Goal: Use online tool/utility: Use online tool/utility

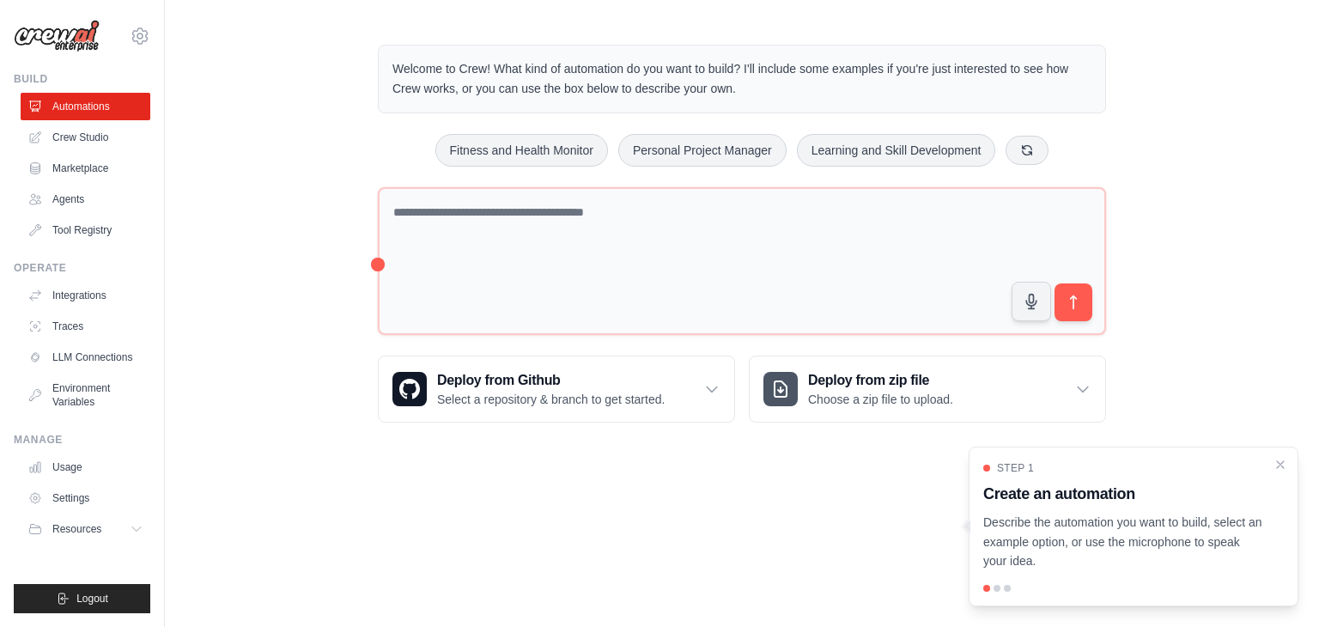
click at [557, 509] on body "luciano.teixeiras@gmail.com Settings Build Automations Crew Studio" at bounding box center [659, 313] width 1319 height 627
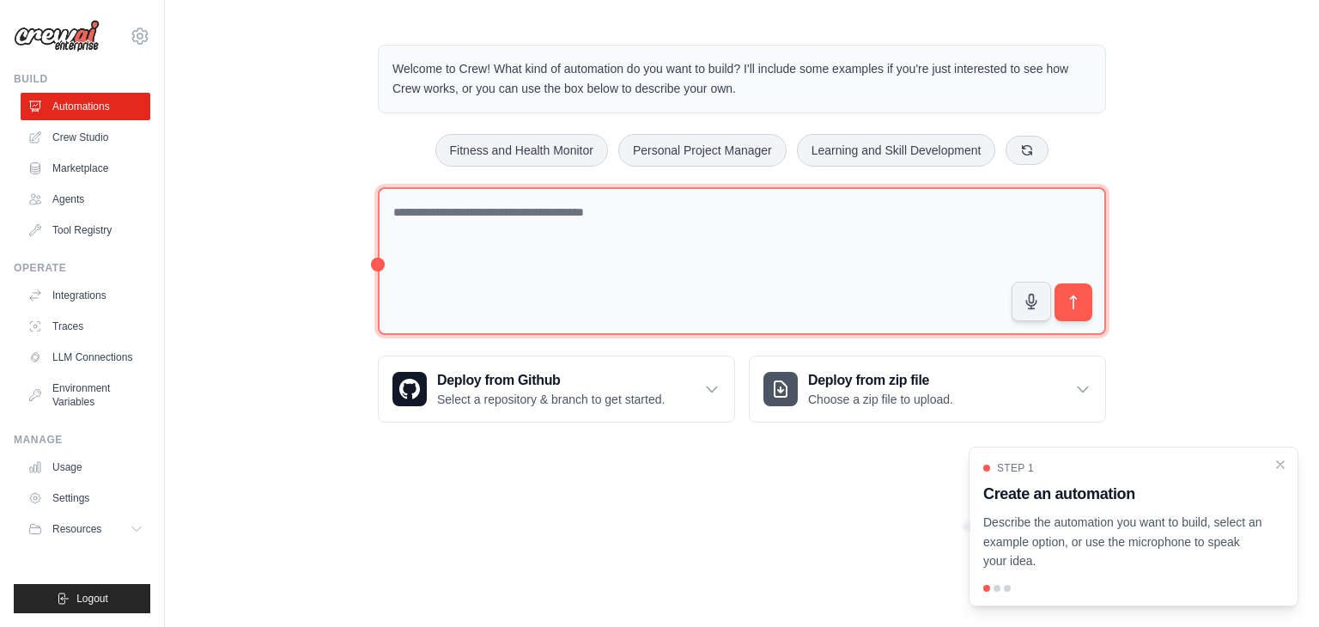
click at [436, 234] on textarea at bounding box center [742, 261] width 728 height 149
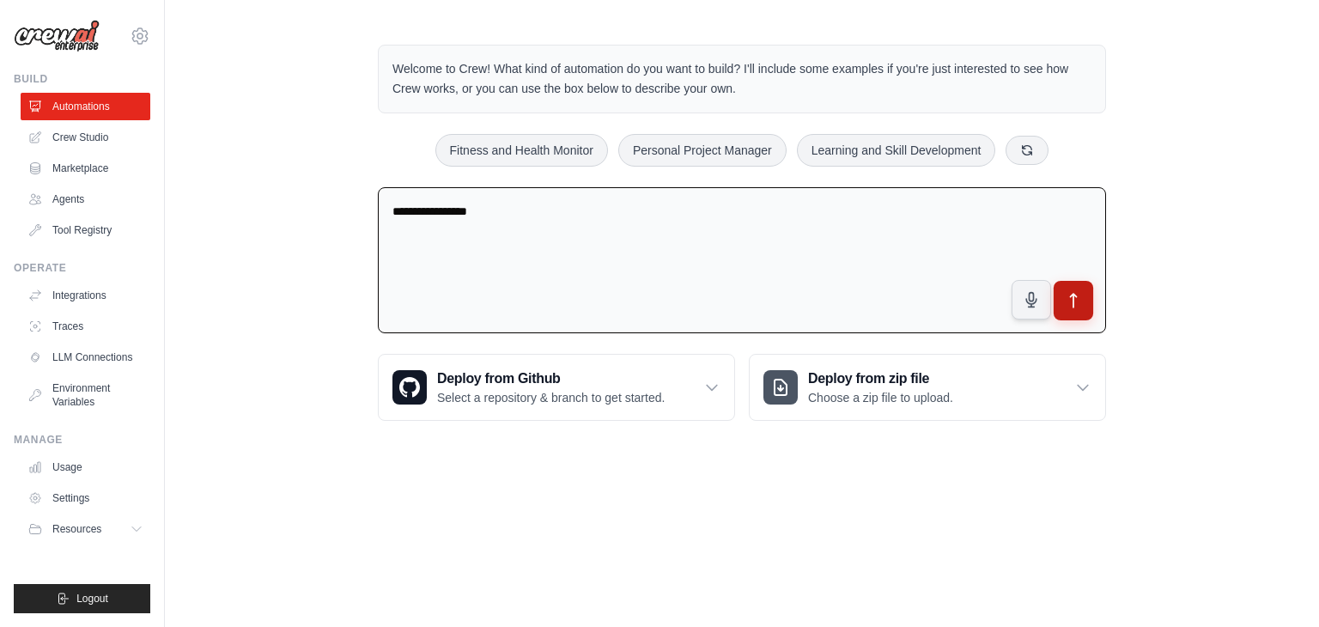
click at [1087, 314] on button "submit" at bounding box center [1074, 301] width 40 height 40
click at [832, 158] on button "Learning and Skill Development" at bounding box center [896, 149] width 199 height 33
type textarea "**********"
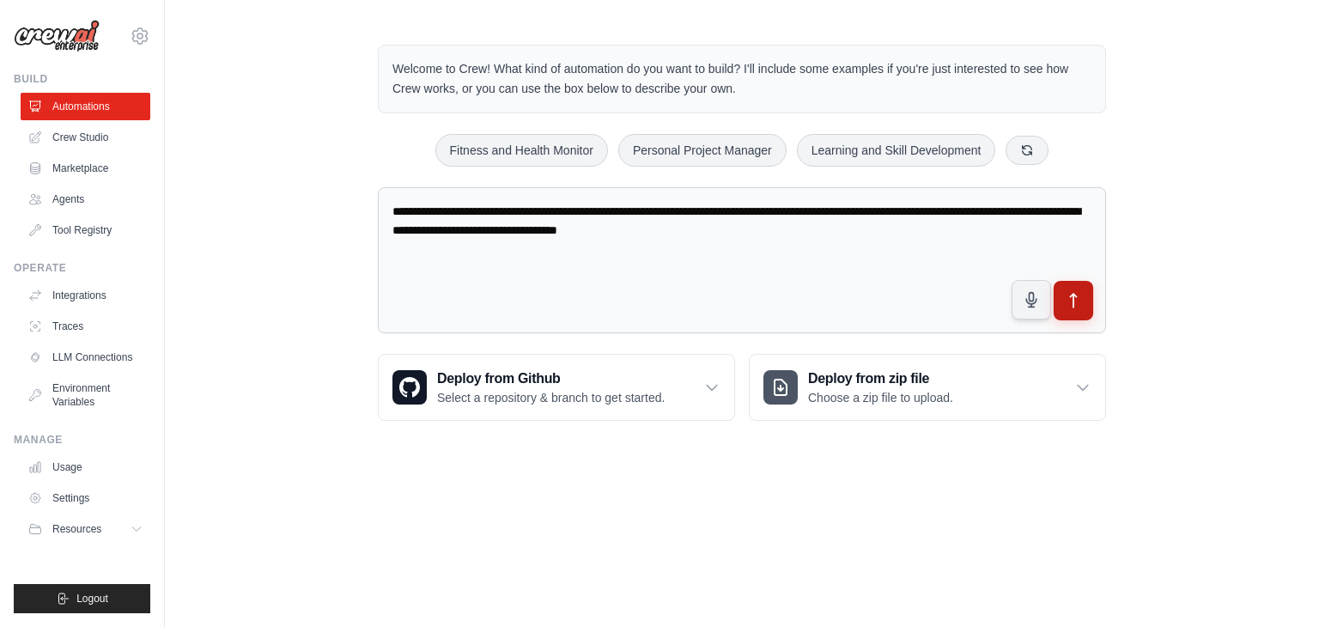
click at [1081, 306] on icon "submit" at bounding box center [1074, 301] width 18 height 18
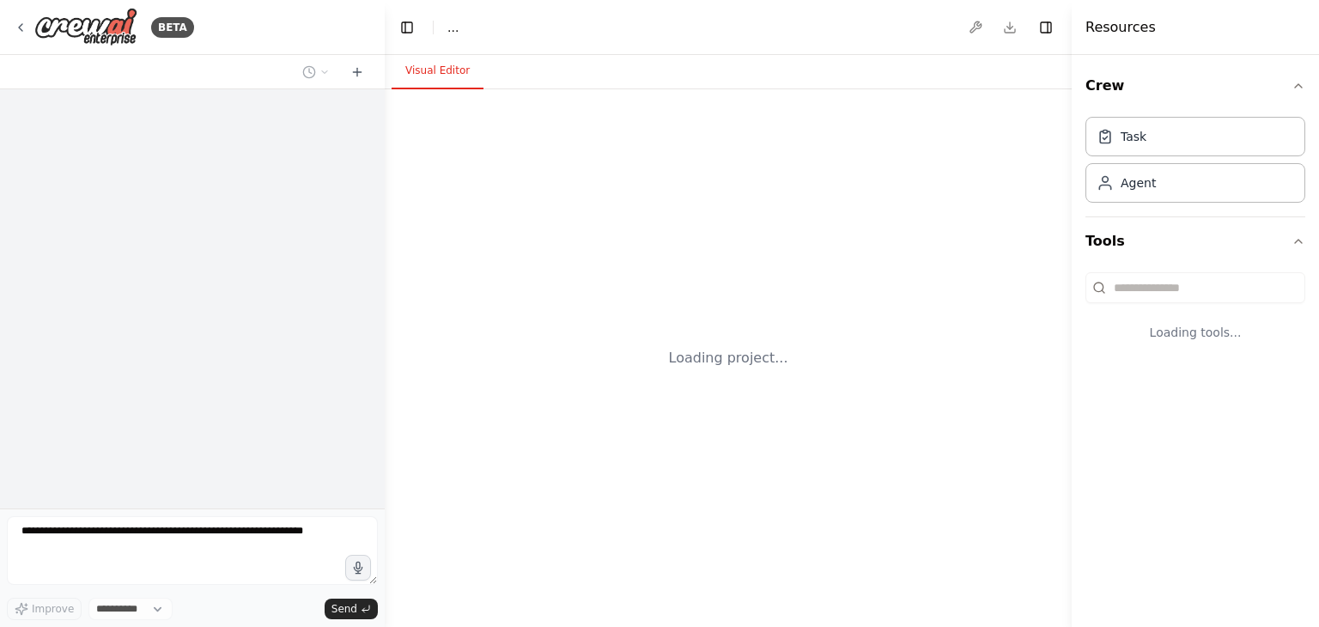
select select "****"
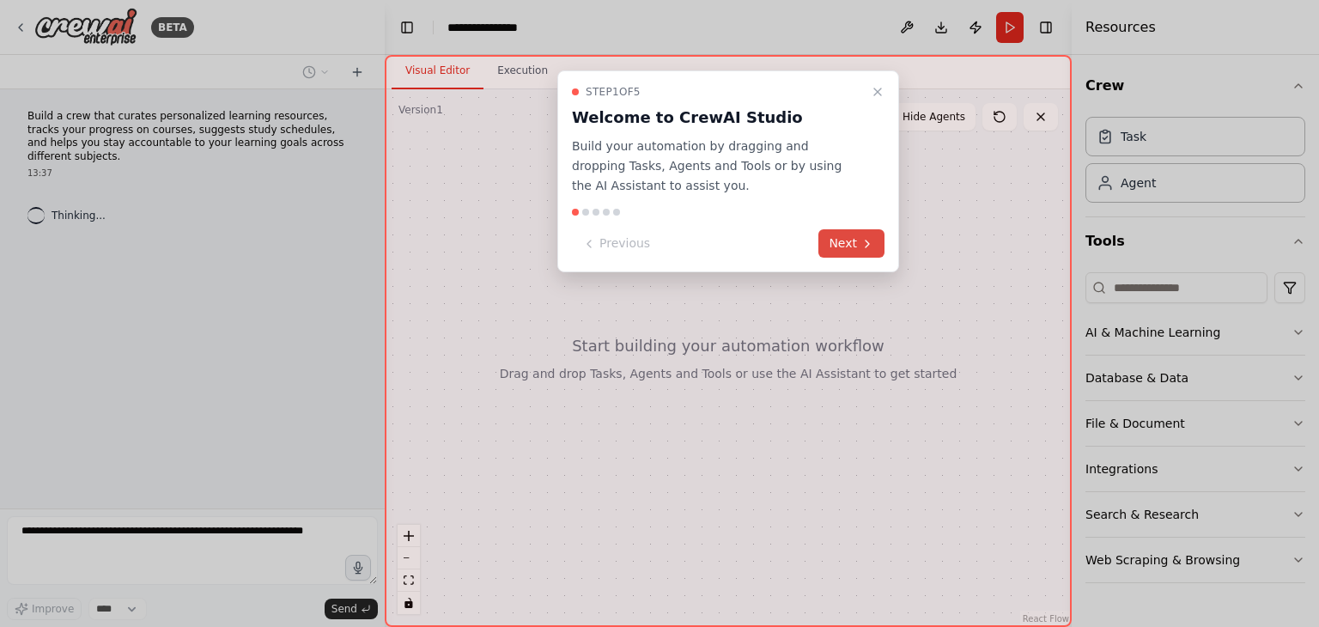
click at [844, 249] on button "Next" at bounding box center [852, 243] width 66 height 28
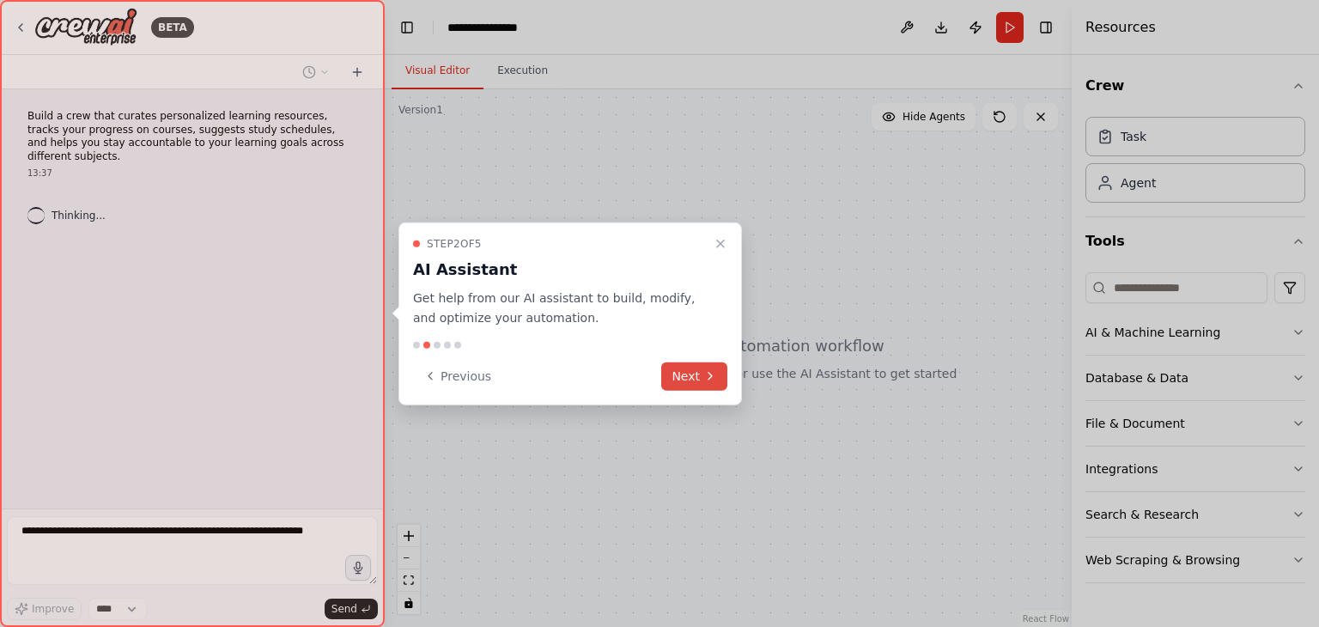
click at [708, 366] on button "Next" at bounding box center [694, 376] width 66 height 28
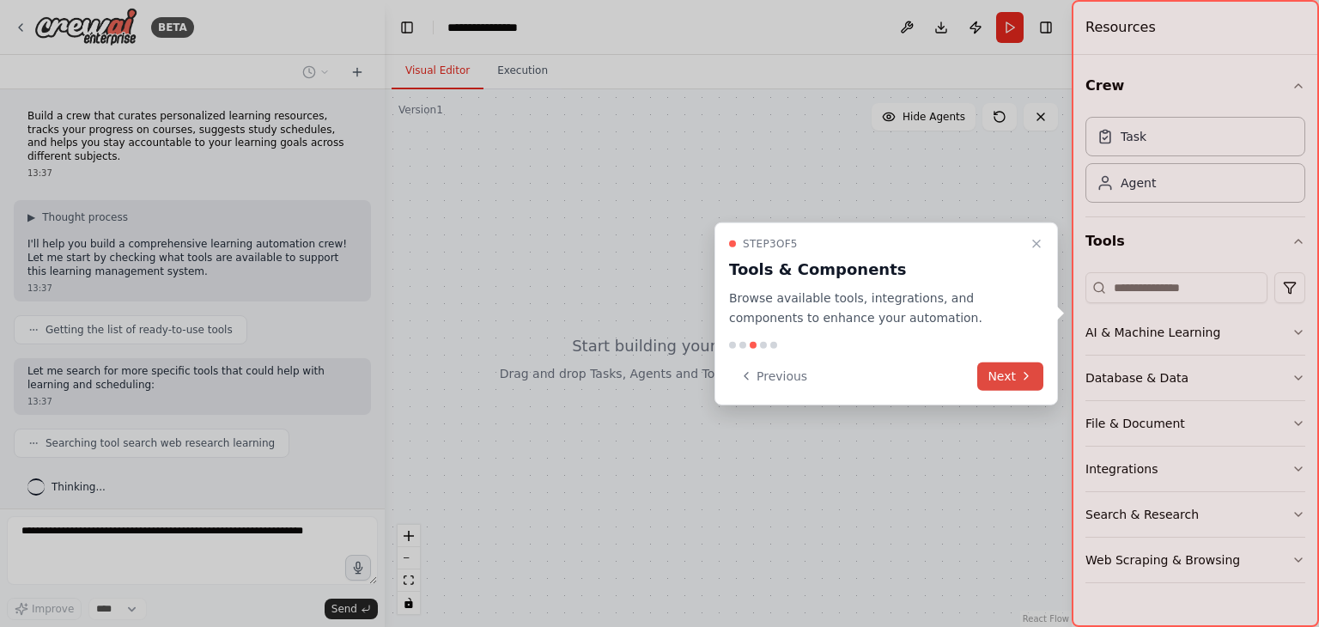
click at [1005, 367] on button "Next" at bounding box center [1011, 376] width 66 height 28
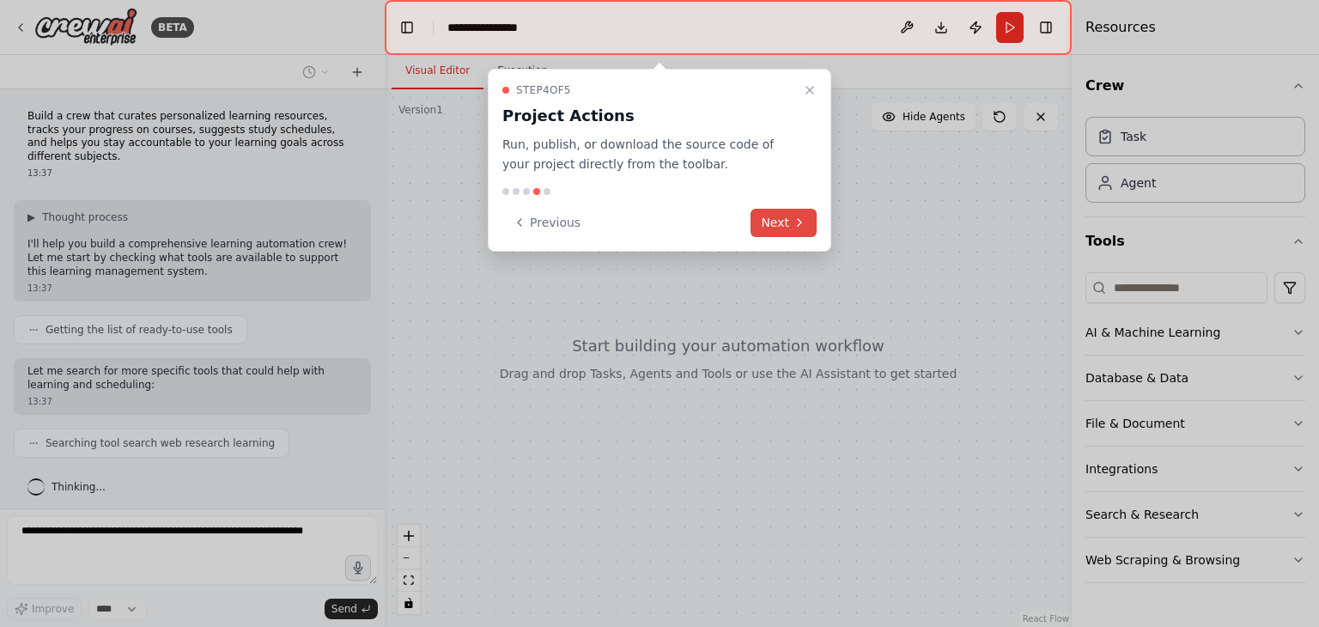
click at [784, 220] on button "Next" at bounding box center [784, 223] width 66 height 28
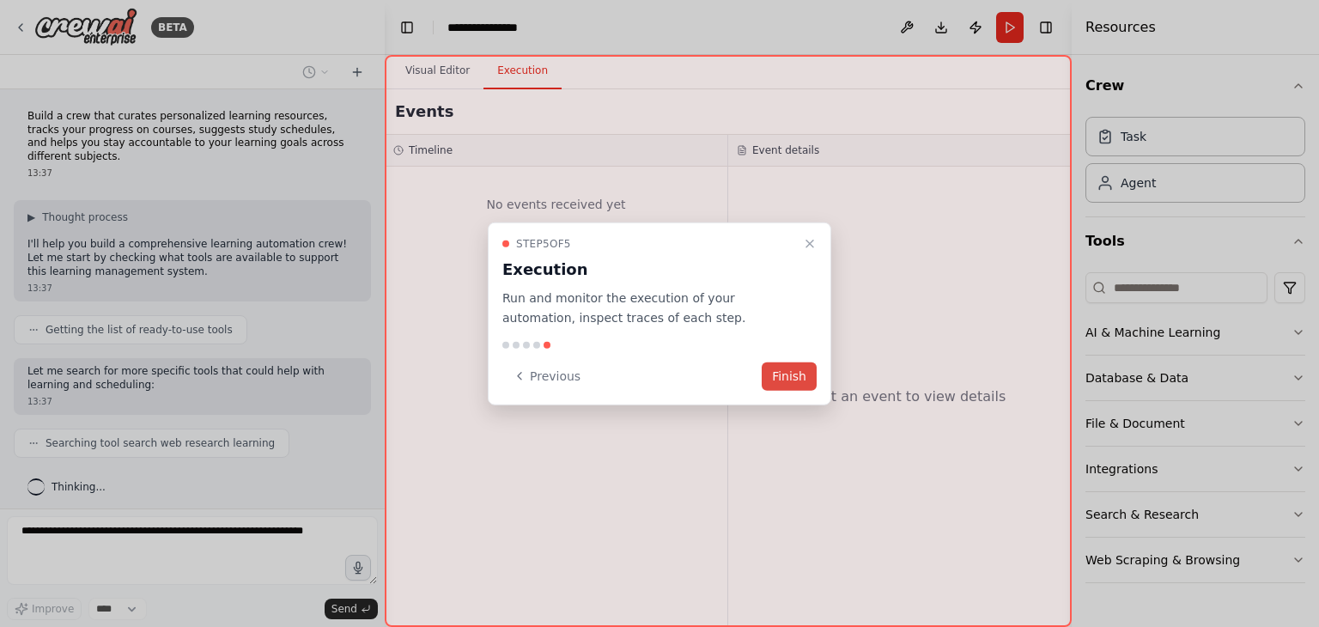
click at [791, 381] on button "Finish" at bounding box center [789, 376] width 55 height 28
